Goal: Information Seeking & Learning: Learn about a topic

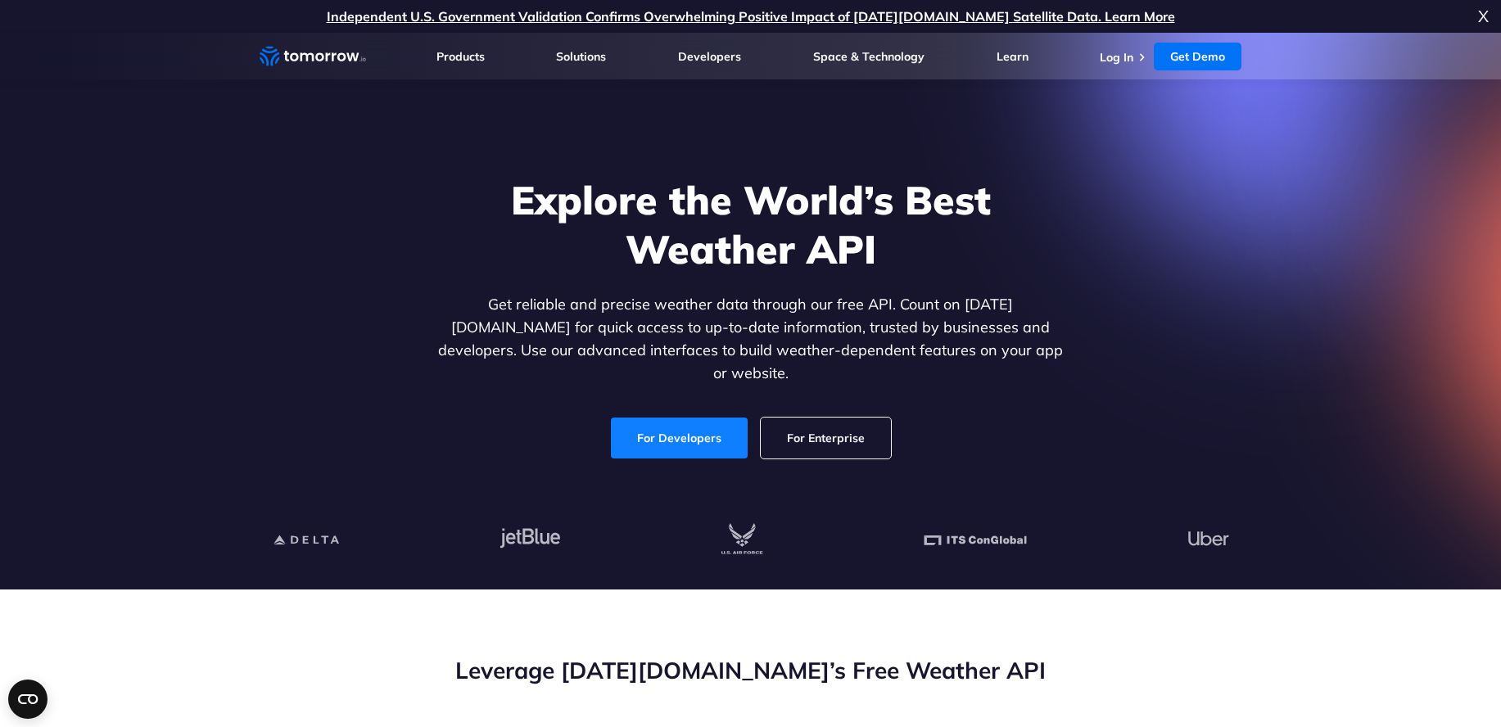
click at [667, 429] on link "For Developers" at bounding box center [679, 438] width 137 height 41
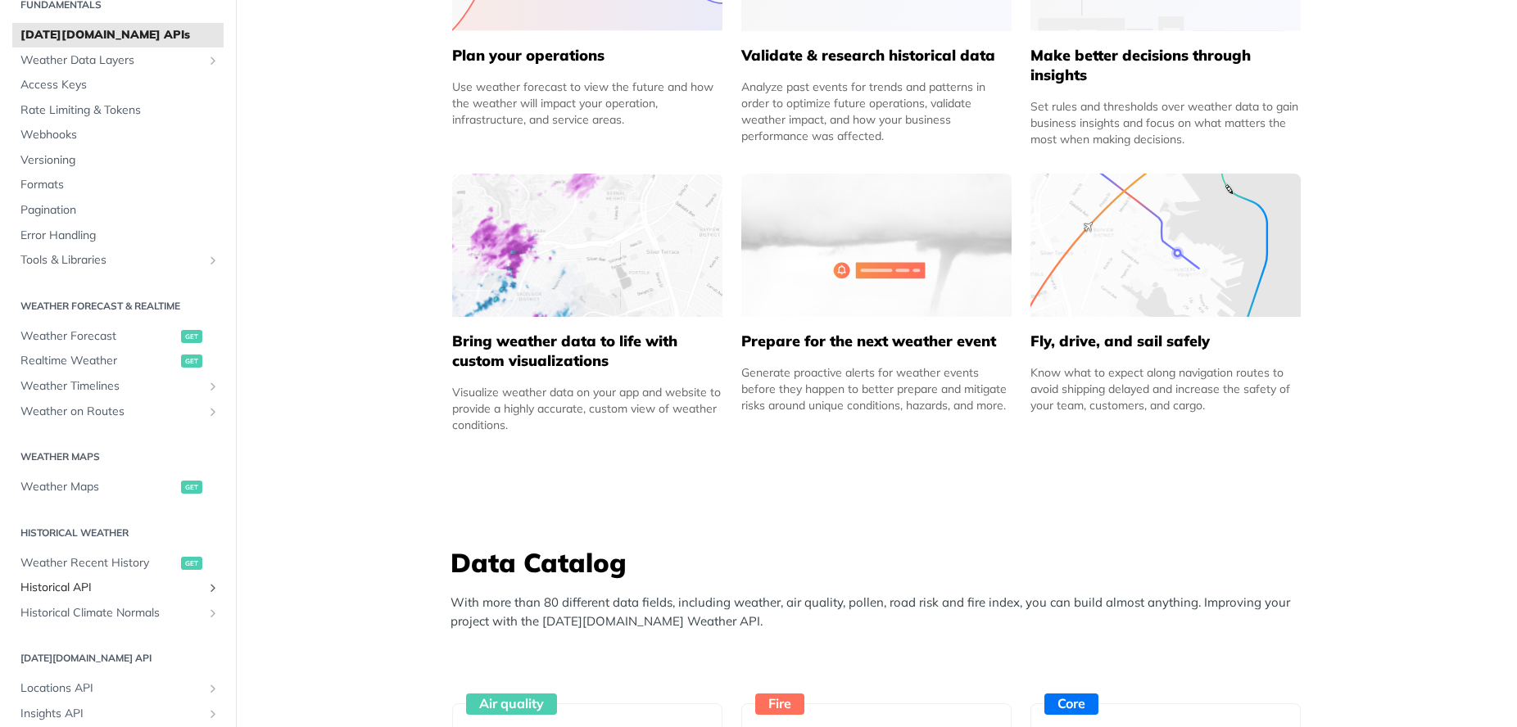
scroll to position [102, 0]
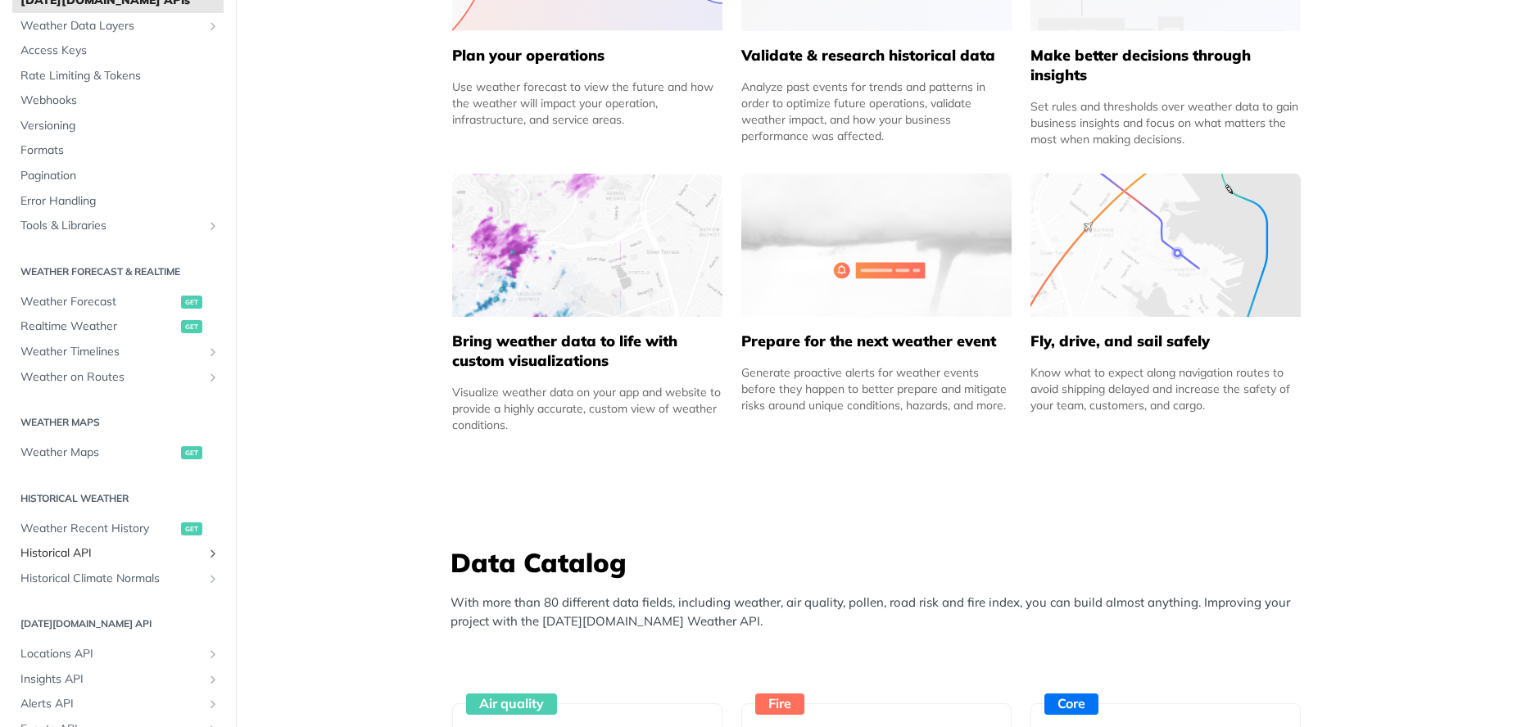
click at [66, 549] on span "Historical API" at bounding box center [111, 553] width 182 height 16
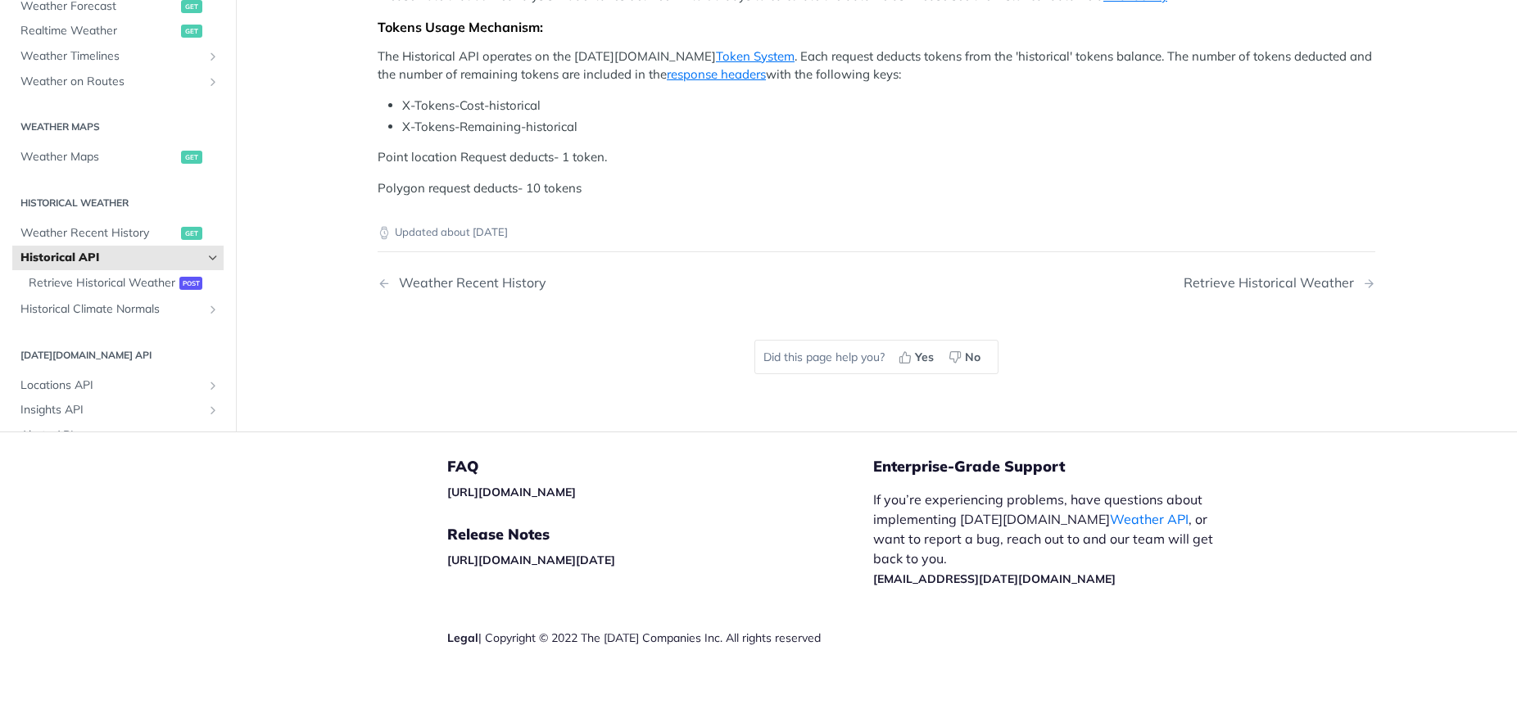
scroll to position [967, 0]
click at [61, 287] on span "Retrieve Historical Weather" at bounding box center [102, 283] width 147 height 16
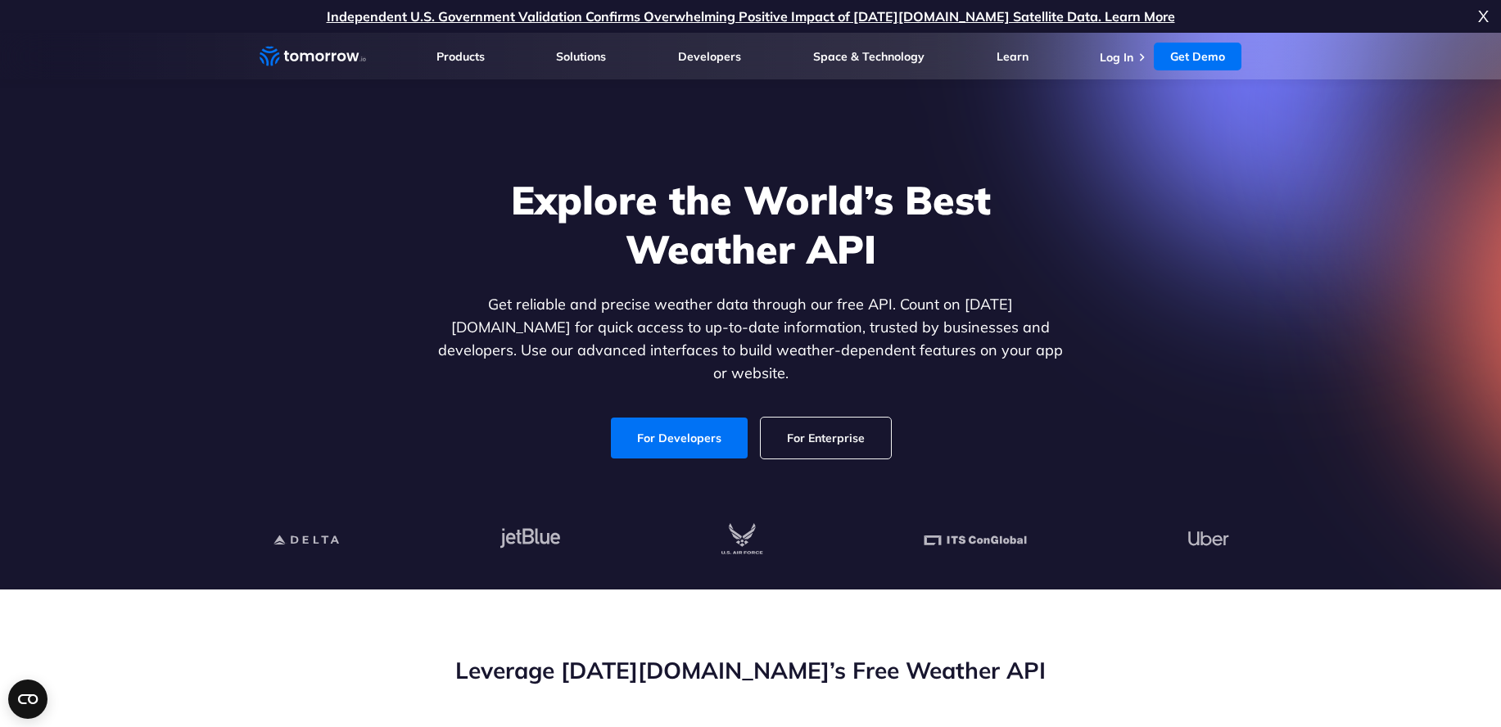
drag, startPoint x: 784, startPoint y: 197, endPoint x: 287, endPoint y: 360, distance: 523.2
click at [287, 360] on div "Explore the World’s Best Weather API Get reliable and precise weather data thro…" at bounding box center [751, 317] width 1009 height 348
click at [815, 423] on link "For Enterprise" at bounding box center [826, 438] width 130 height 41
